Goal: Task Accomplishment & Management: Manage account settings

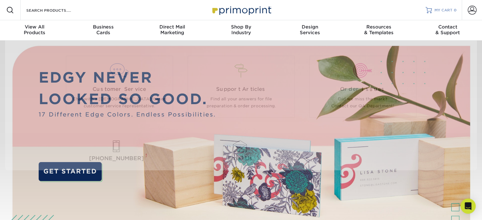
click at [441, 8] on span "MY CART" at bounding box center [444, 10] width 18 height 5
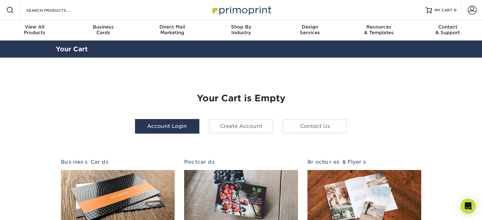
click at [162, 126] on link "Account Login" at bounding box center [167, 126] width 64 height 15
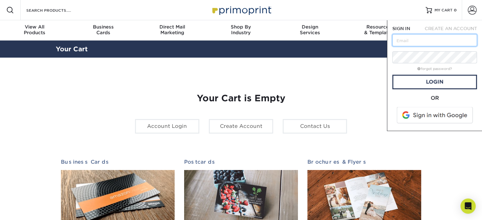
click at [407, 38] on input "text" at bounding box center [435, 40] width 85 height 12
type input "[EMAIL_ADDRESS][DOMAIN_NAME]"
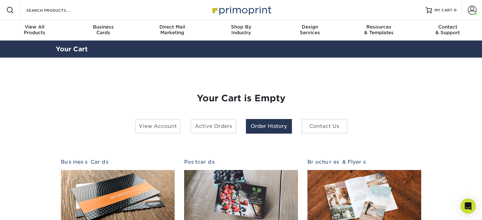
click at [264, 127] on link "Order History" at bounding box center [269, 126] width 46 height 15
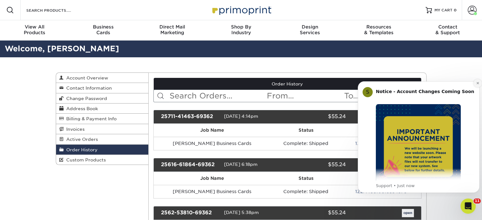
click at [477, 82] on icon "Dismiss notification" at bounding box center [478, 83] width 2 height 2
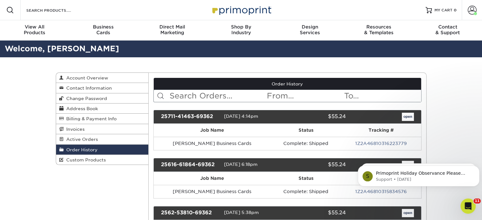
click at [200, 93] on input "text" at bounding box center [217, 96] width 97 height 12
type input "brittany"
